Goal: Information Seeking & Learning: Check status

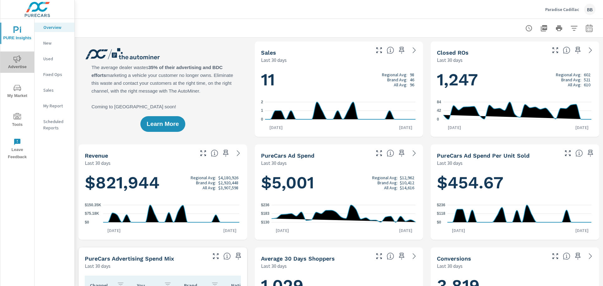
click at [13, 62] on span "Advertise" at bounding box center [17, 62] width 30 height 15
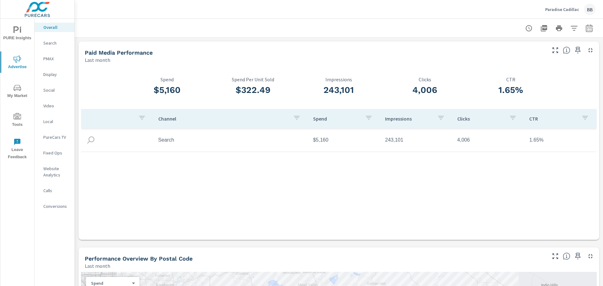
click at [48, 58] on p "PMAX" at bounding box center [56, 59] width 26 height 6
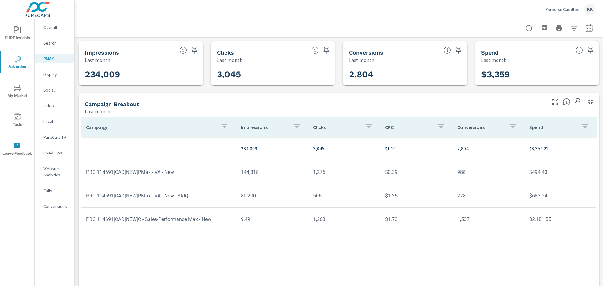
click at [587, 28] on icon "button" at bounding box center [589, 29] width 4 height 3
select select "Last month"
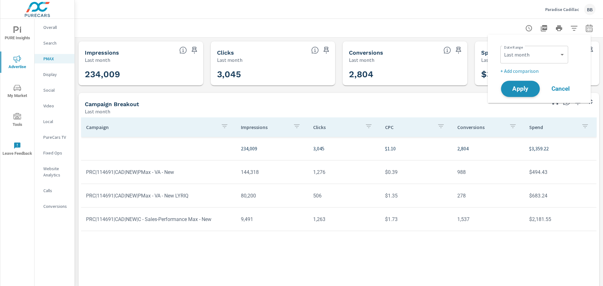
click at [526, 88] on span "Apply" at bounding box center [520, 89] width 26 height 6
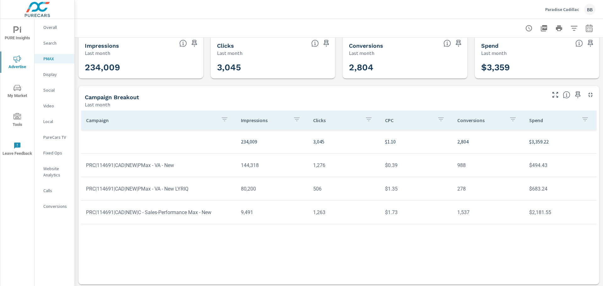
scroll to position [9, 0]
